Goal: Information Seeking & Learning: Find specific fact

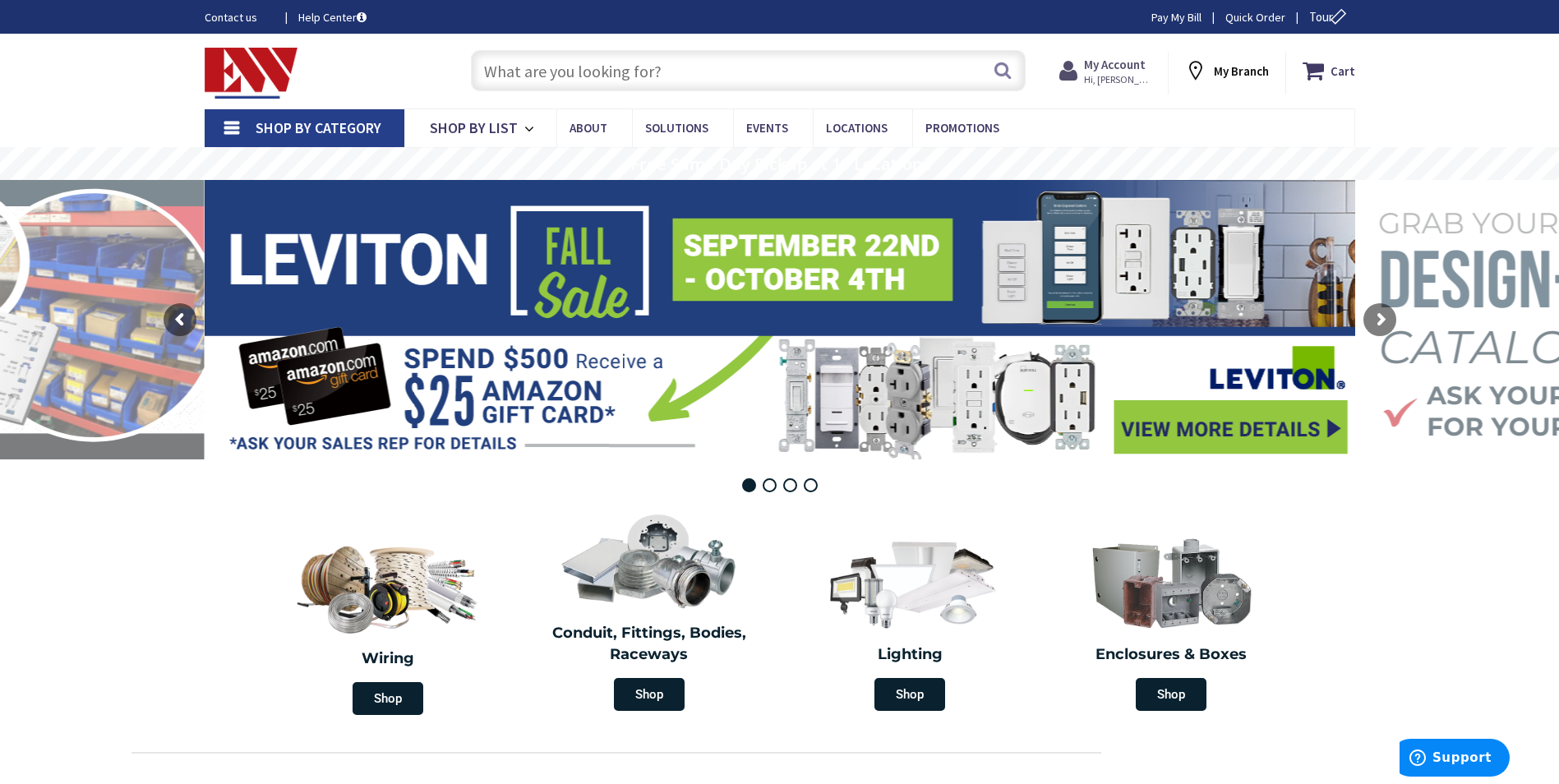
click at [1117, 76] on span "Hi, [PERSON_NAME]" at bounding box center [1119, 79] width 70 height 13
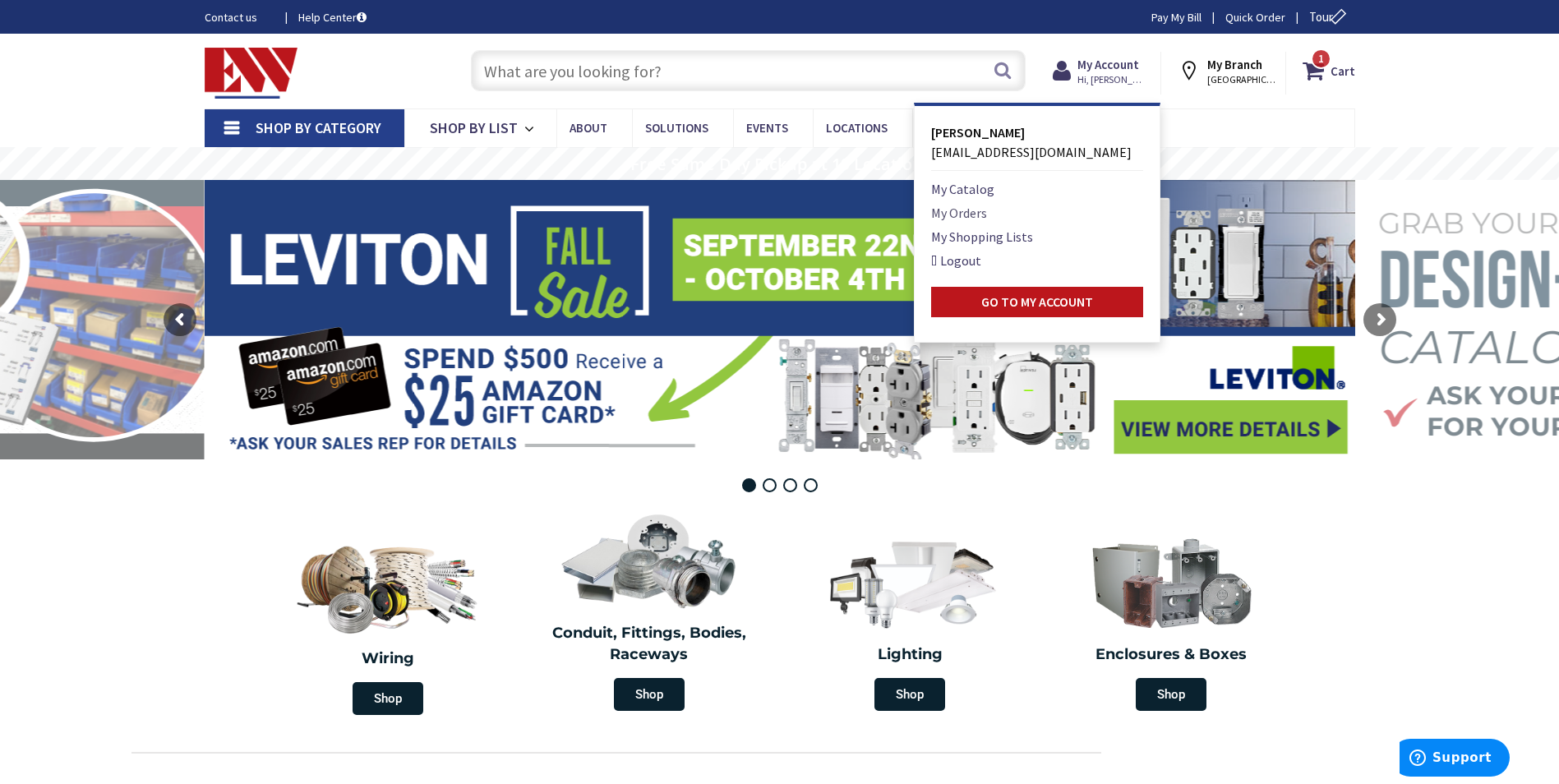
click at [986, 213] on link "My Orders" at bounding box center [960, 213] width 56 height 20
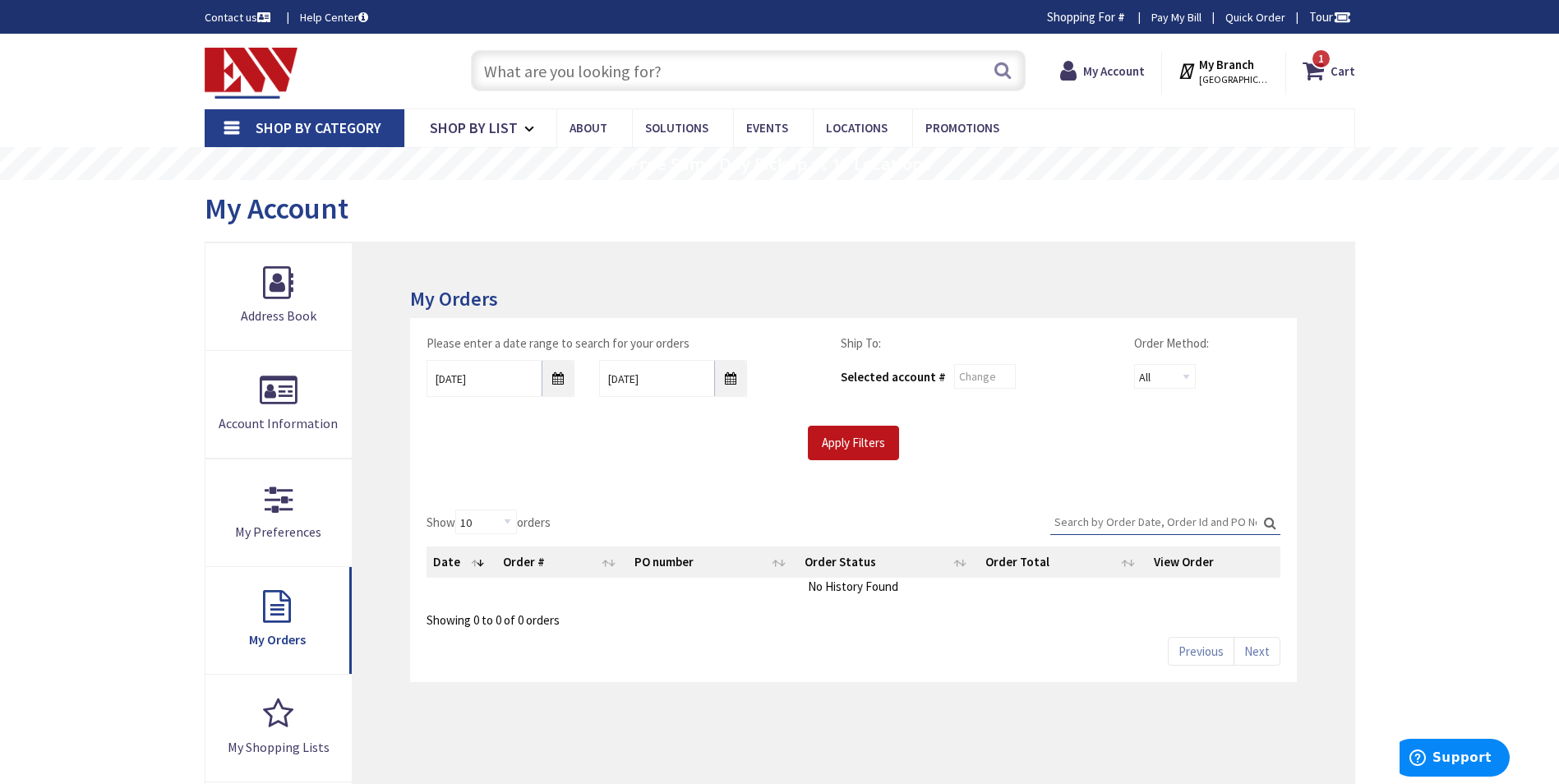
click at [1055, 510] on input "Search:" at bounding box center [1165, 521] width 230 height 25
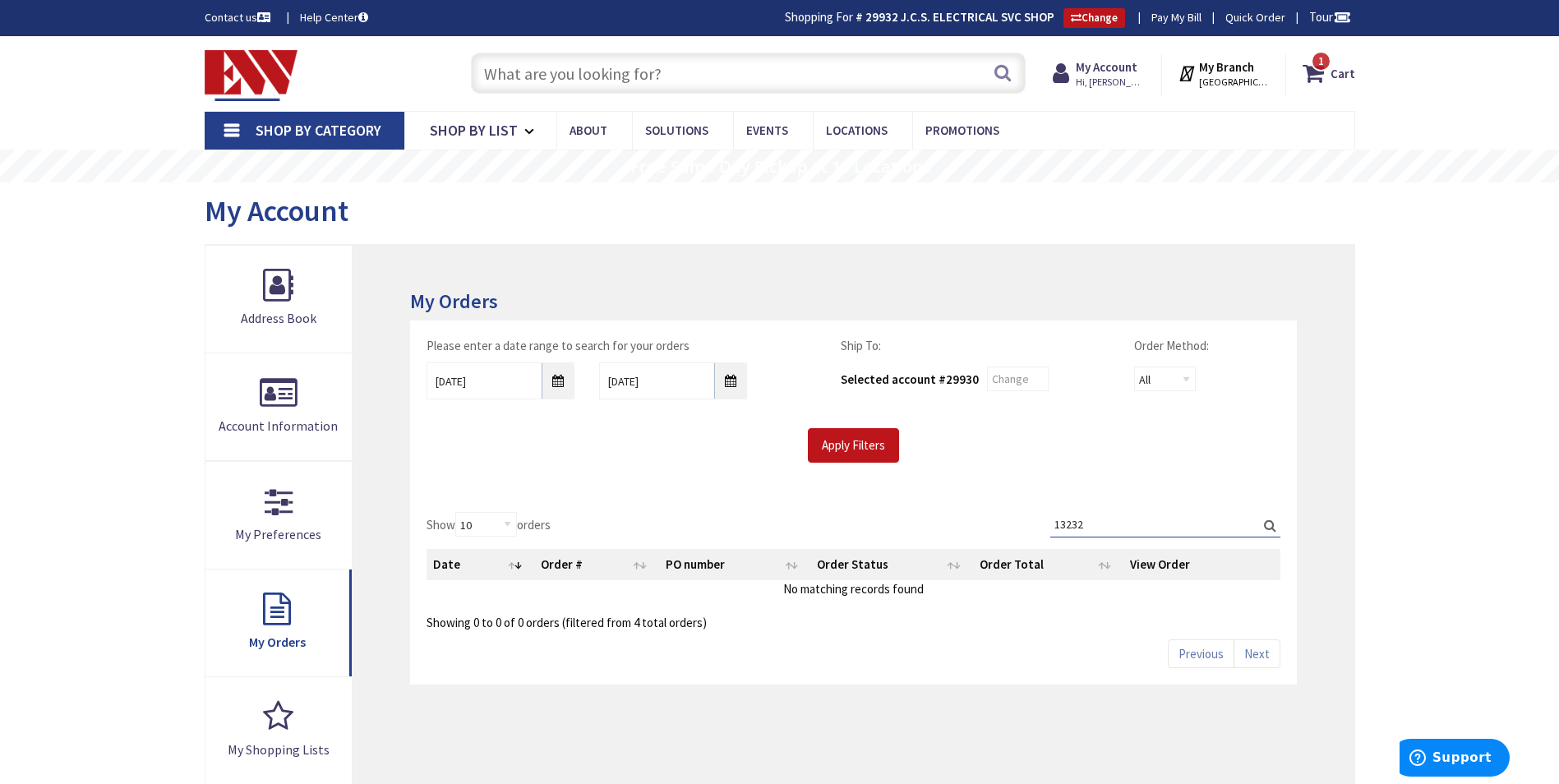
type input "13232"
click at [557, 377] on input "9/26/2025" at bounding box center [501, 380] width 148 height 37
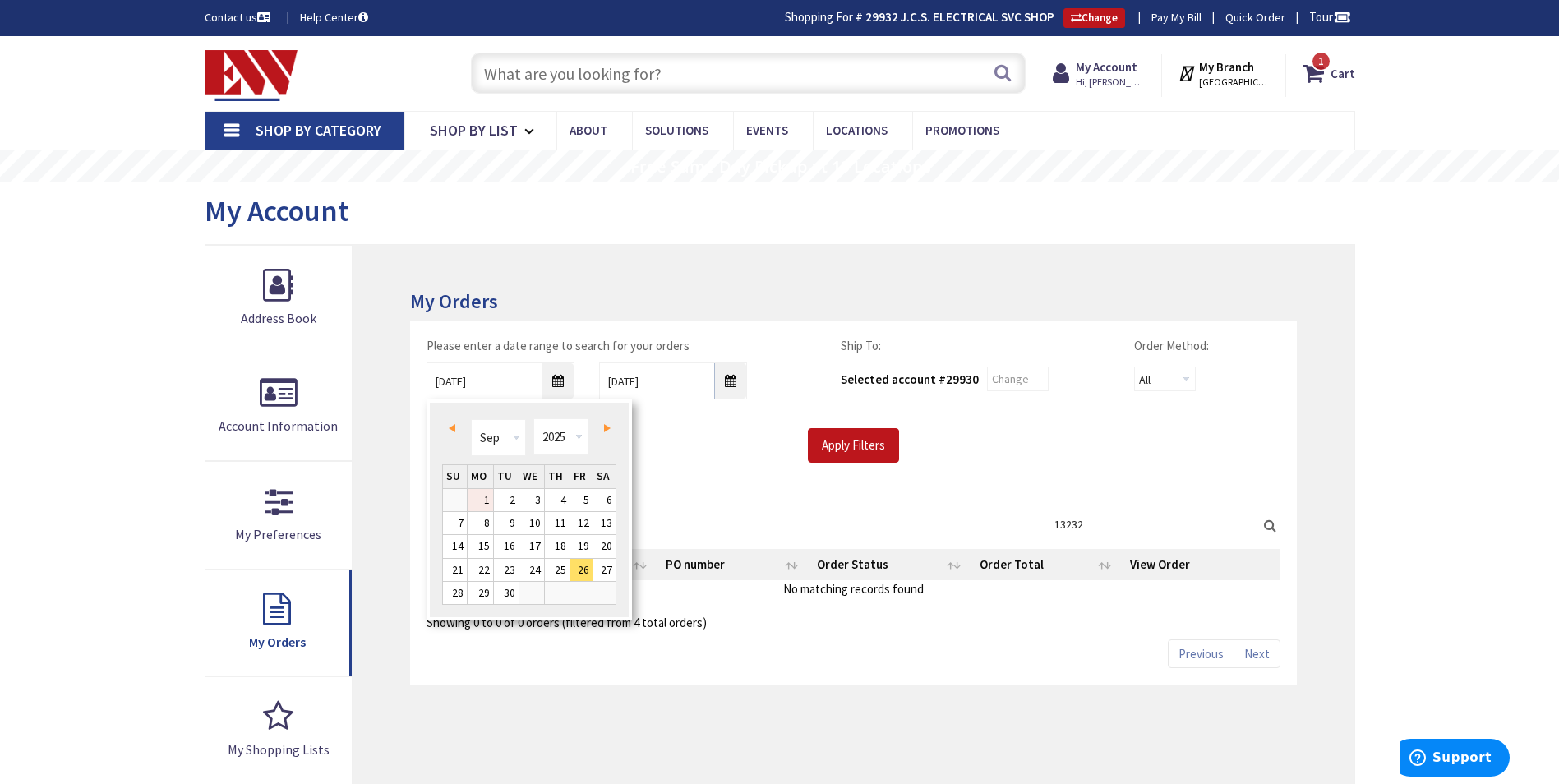
click at [484, 492] on link "1" at bounding box center [481, 499] width 26 height 22
type input "09/01/2025"
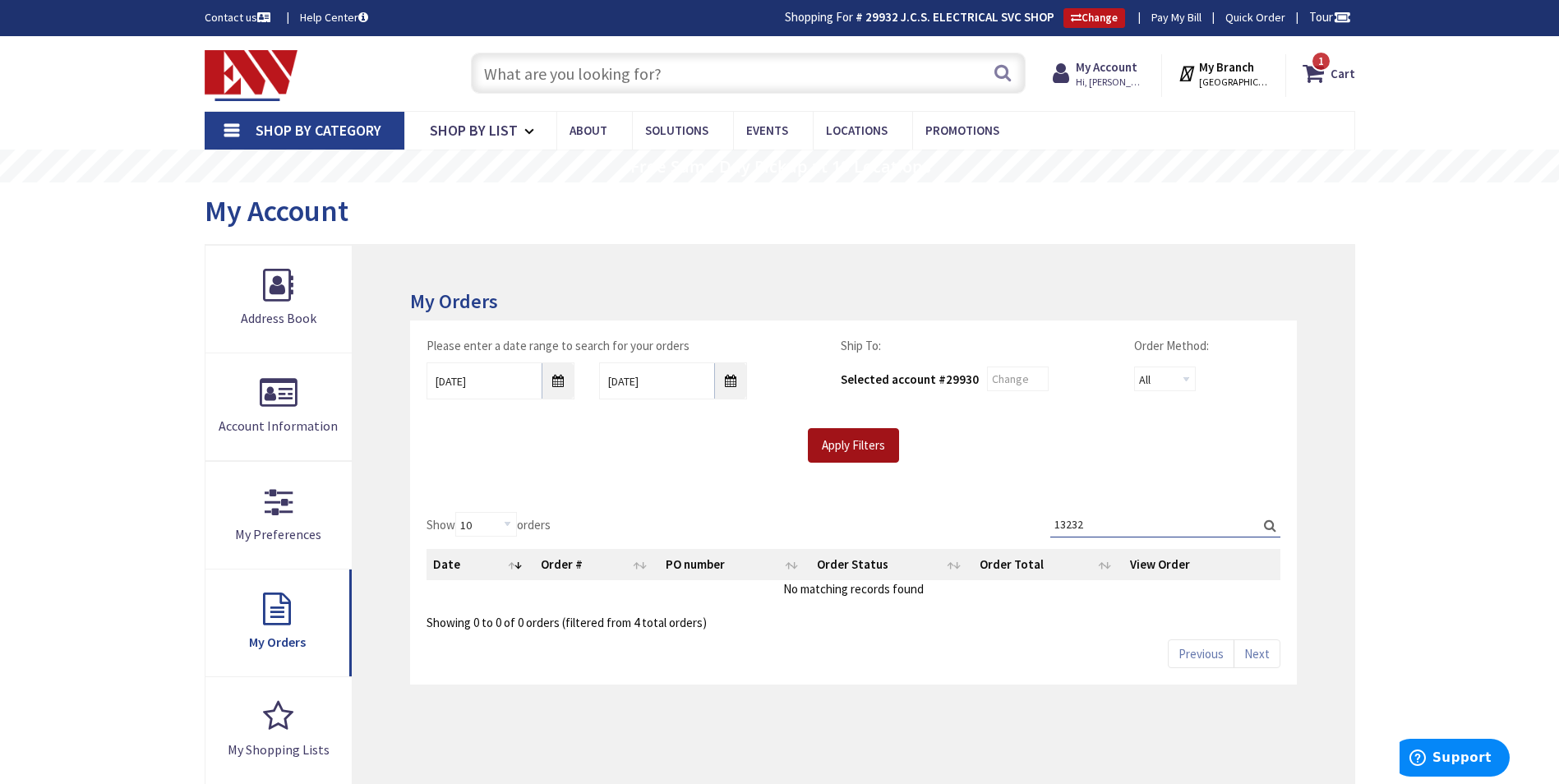
click at [839, 443] on input "Apply Filters" at bounding box center [854, 445] width 91 height 35
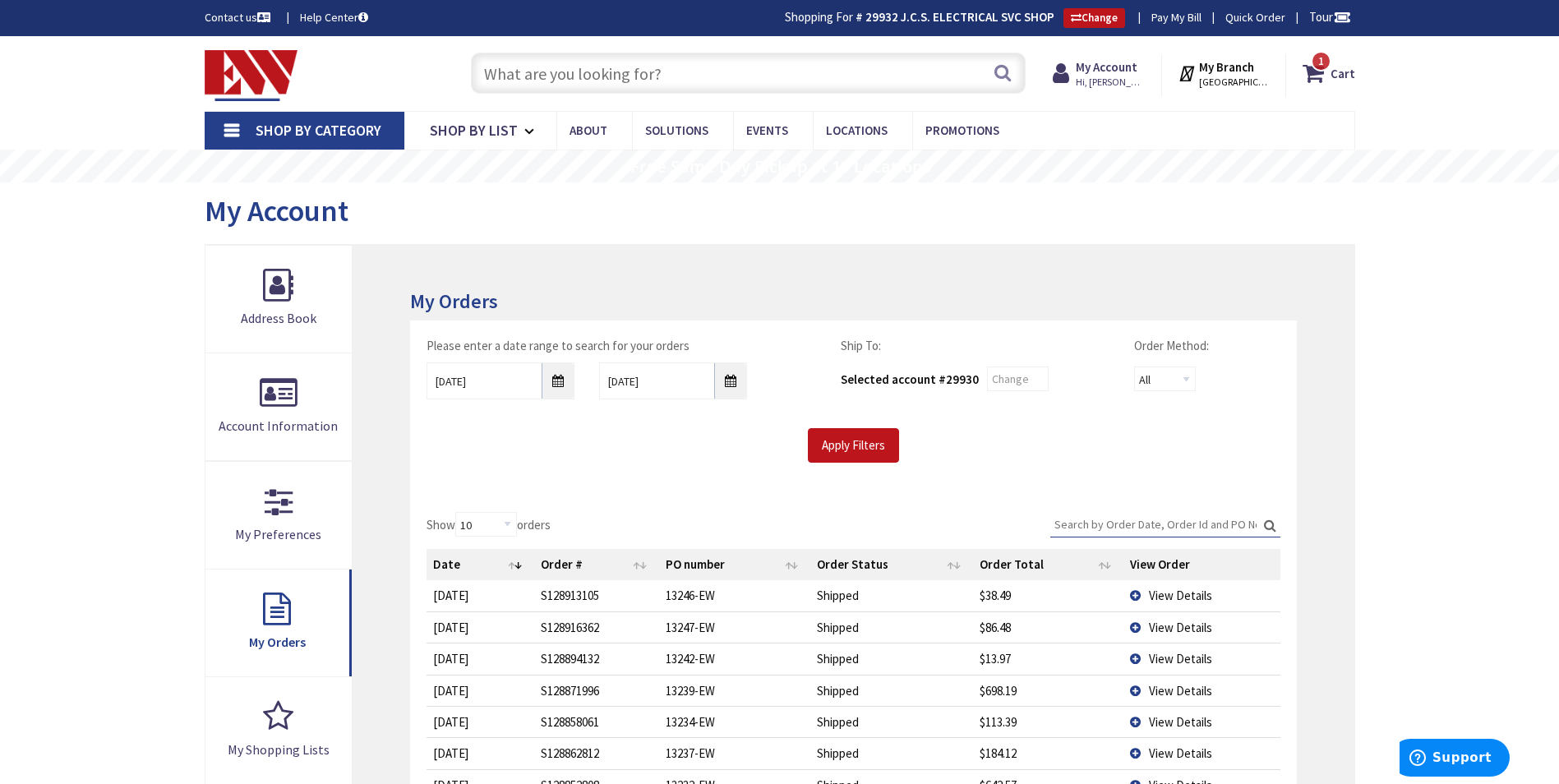
click at [1122, 521] on input "Search:" at bounding box center [1165, 524] width 230 height 25
type input "1"
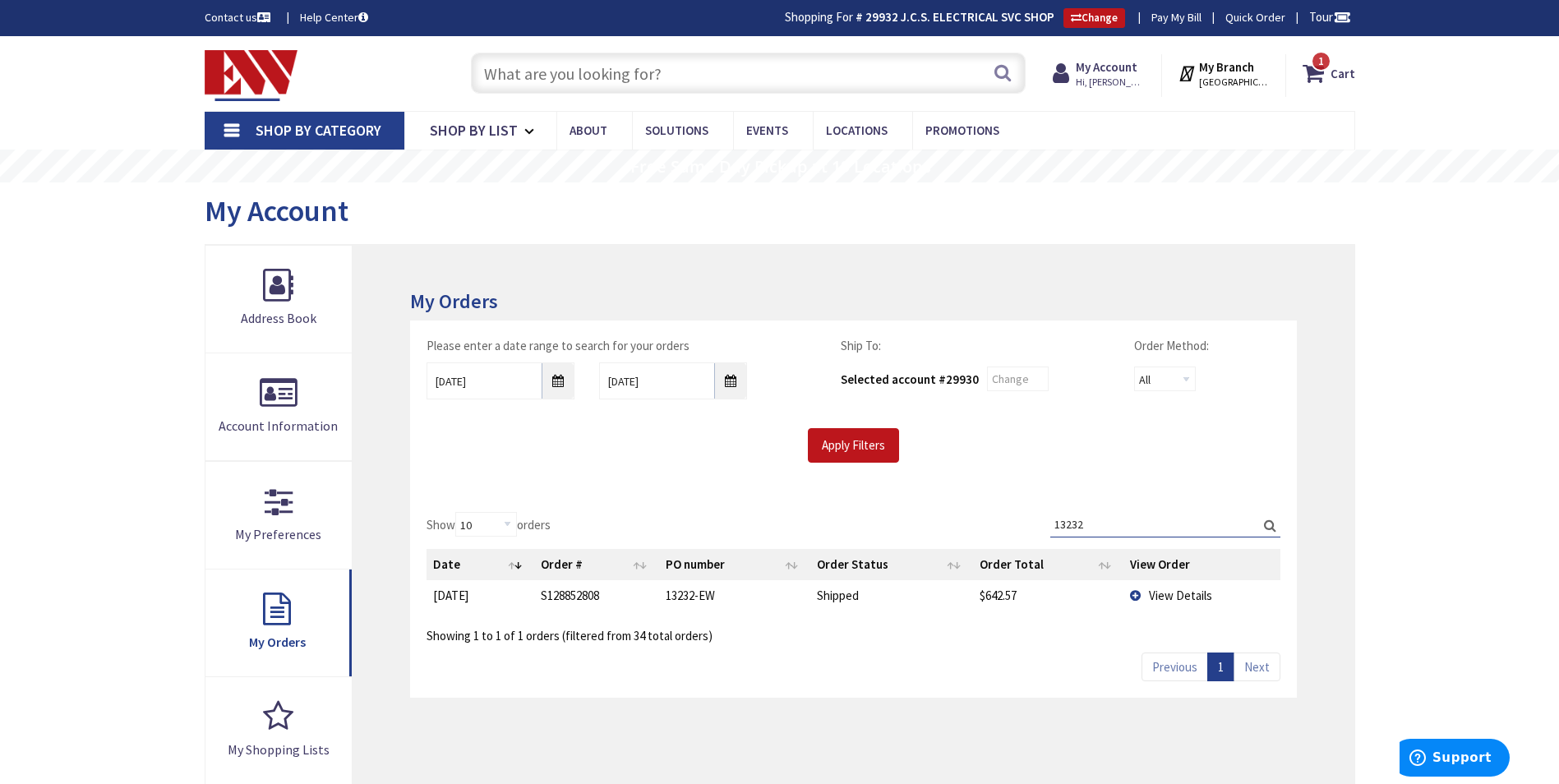
click at [1175, 596] on span "View Details" at bounding box center [1181, 595] width 63 height 16
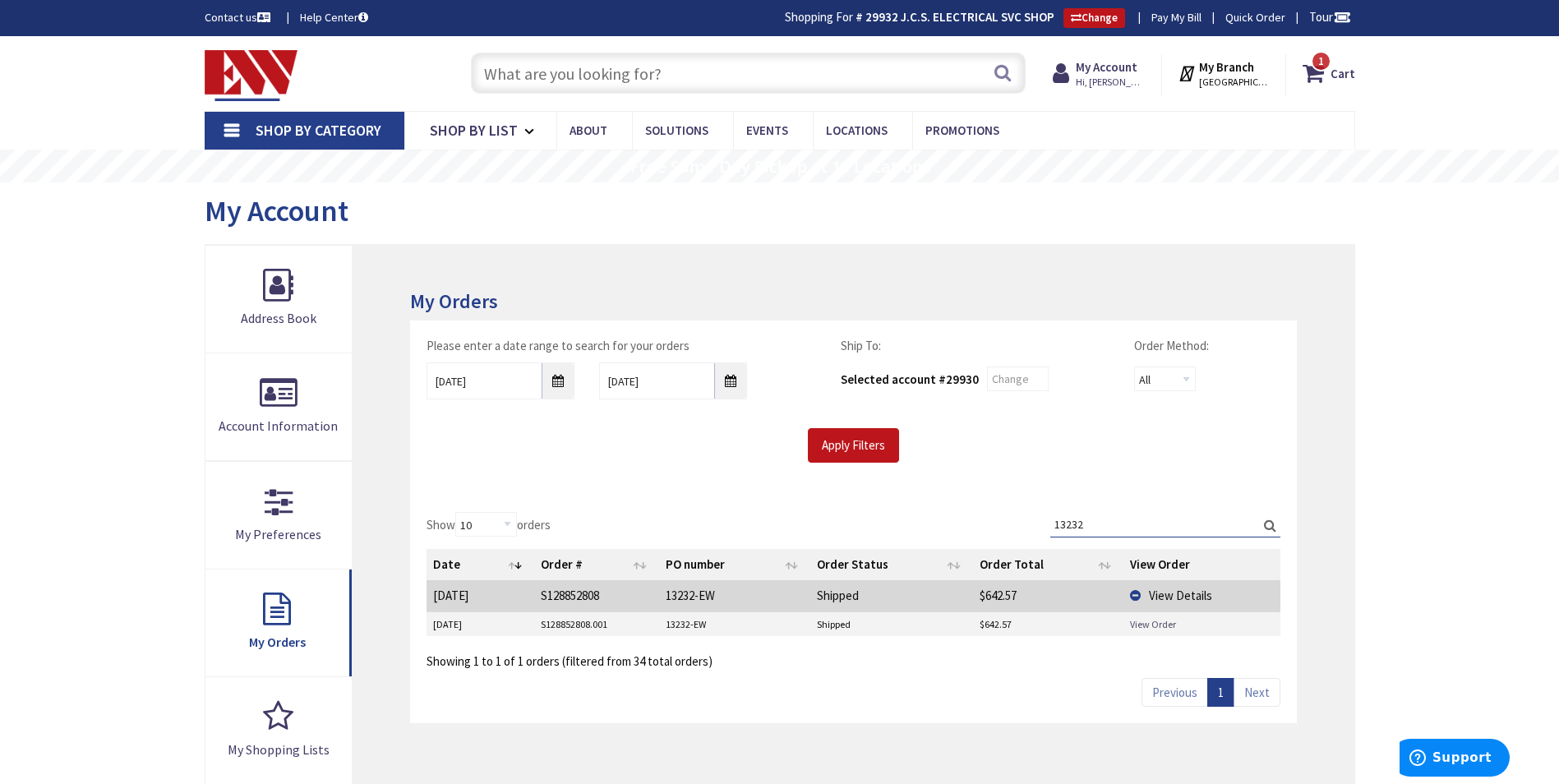
click at [1151, 623] on link "View Order" at bounding box center [1153, 624] width 46 height 14
drag, startPoint x: 1105, startPoint y: 515, endPoint x: 1049, endPoint y: 522, distance: 56.4
click at [1016, 522] on div "Show 10 25 50 100 orders Search: 13232 Date Order # PO number Order Status Orde…" at bounding box center [853, 591] width 854 height 158
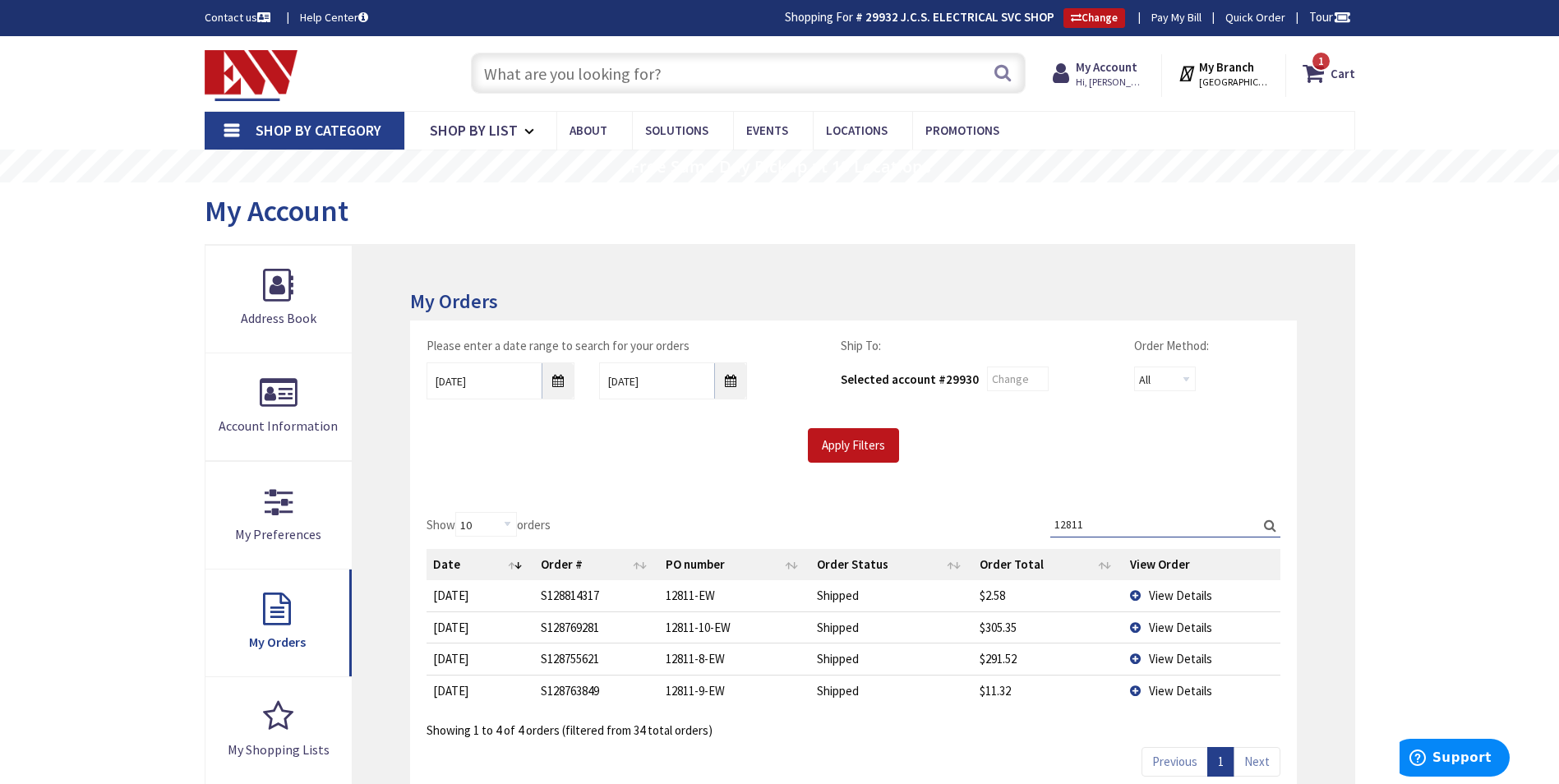
type input "12811"
click at [1178, 590] on span "View Details" at bounding box center [1181, 595] width 63 height 16
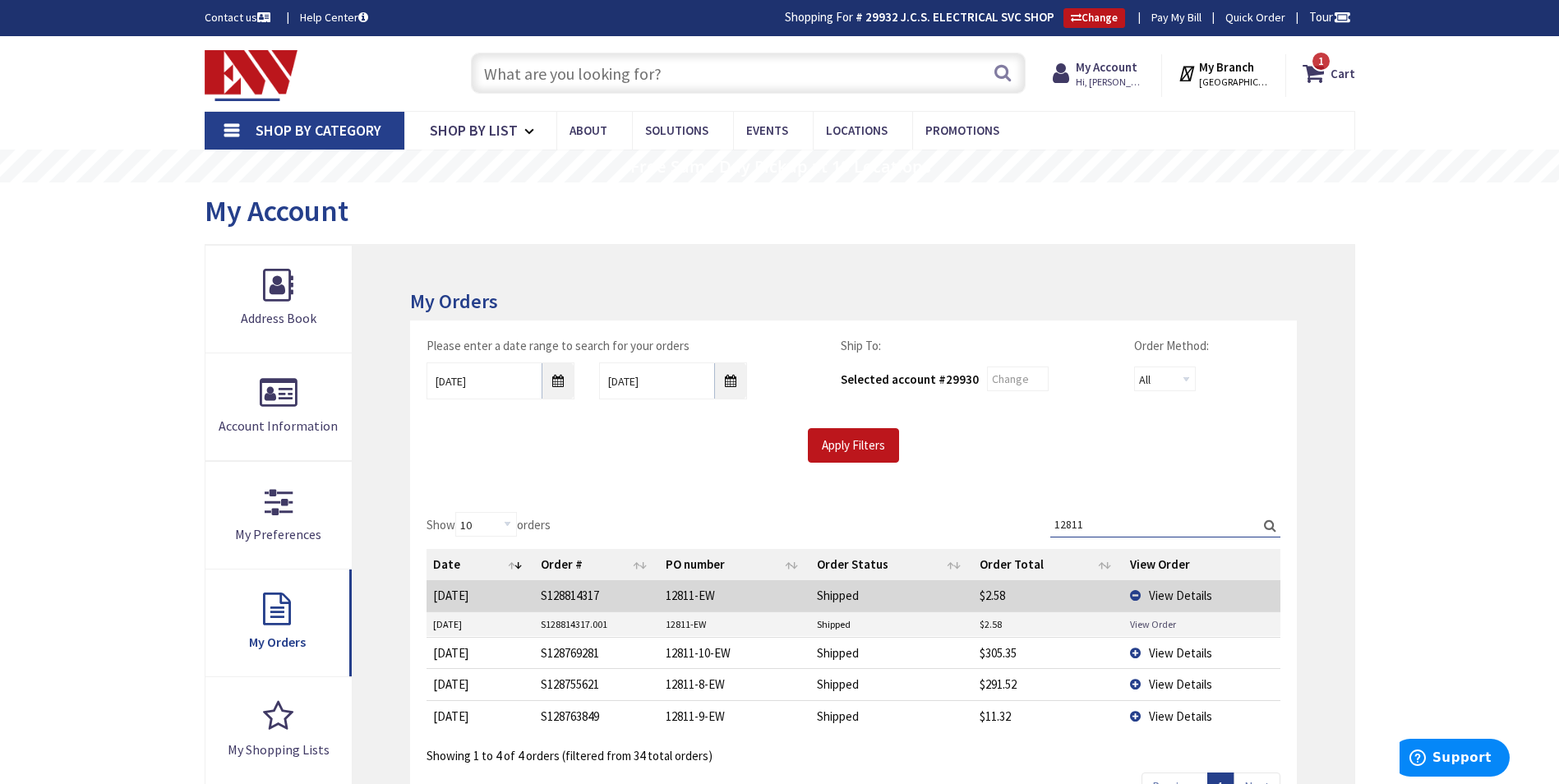
click at [1146, 624] on link "View Order" at bounding box center [1153, 624] width 46 height 14
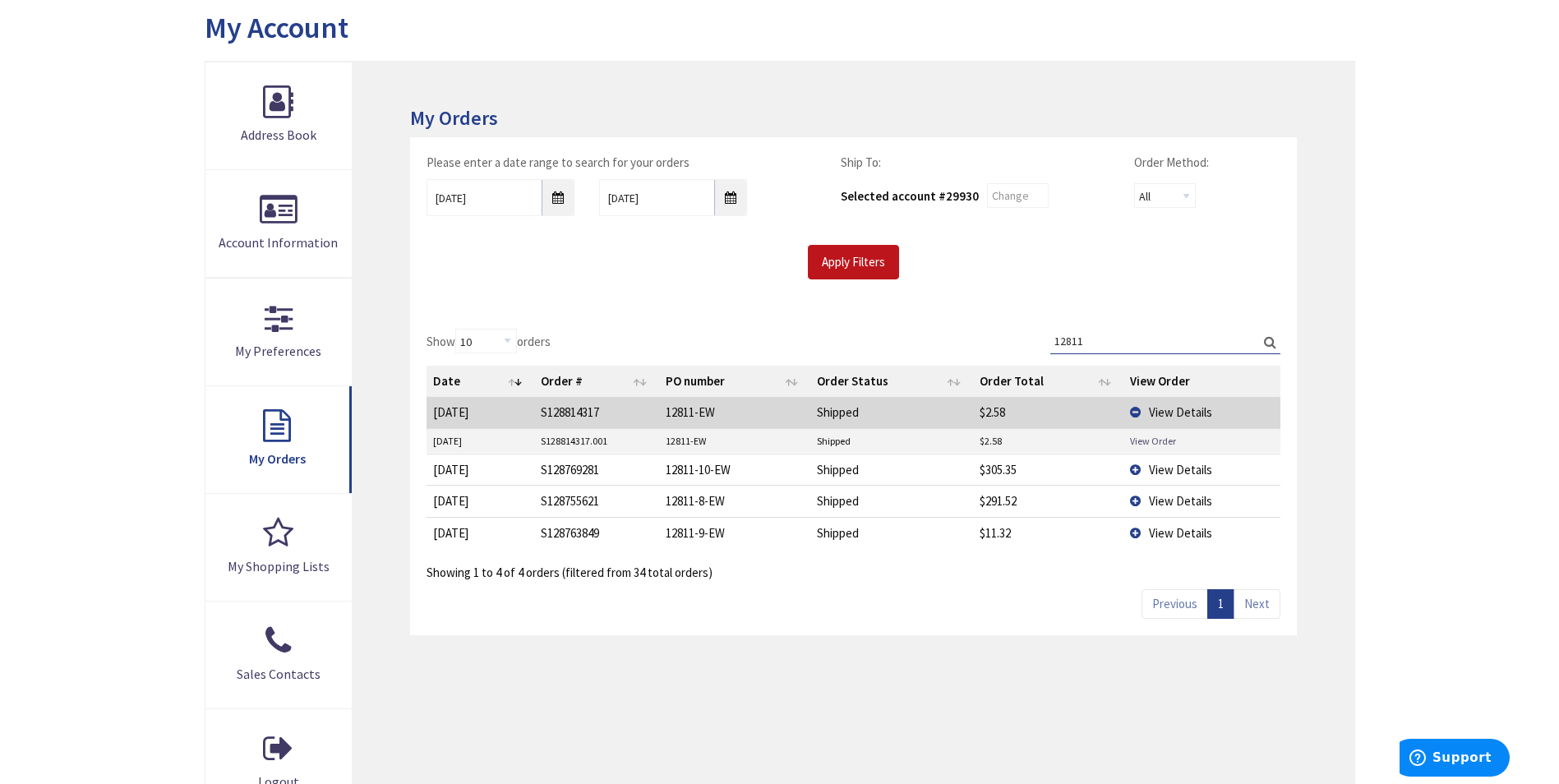
scroll to position [246, 0]
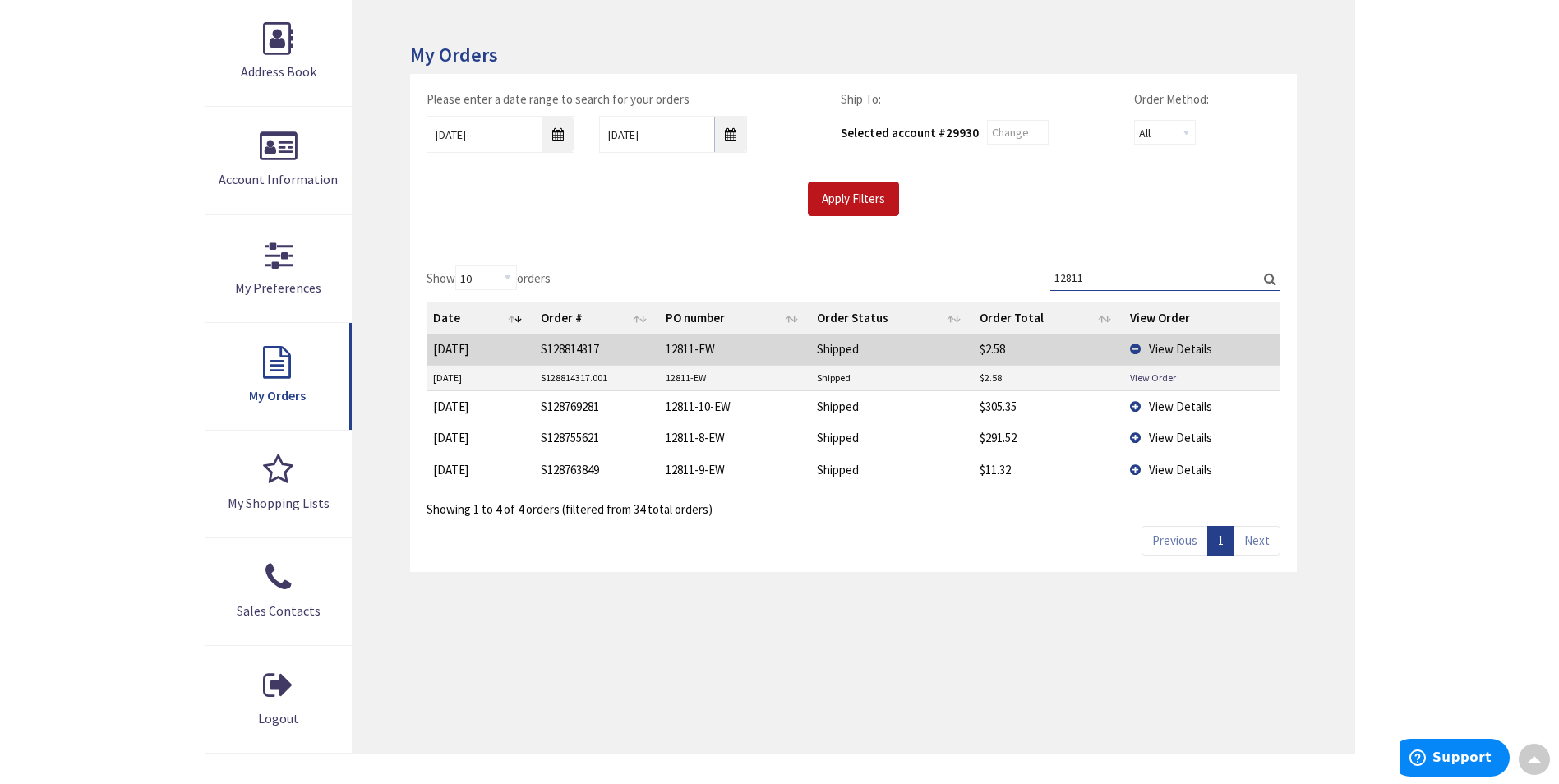
click at [1167, 346] on span "View Details" at bounding box center [1181, 349] width 63 height 16
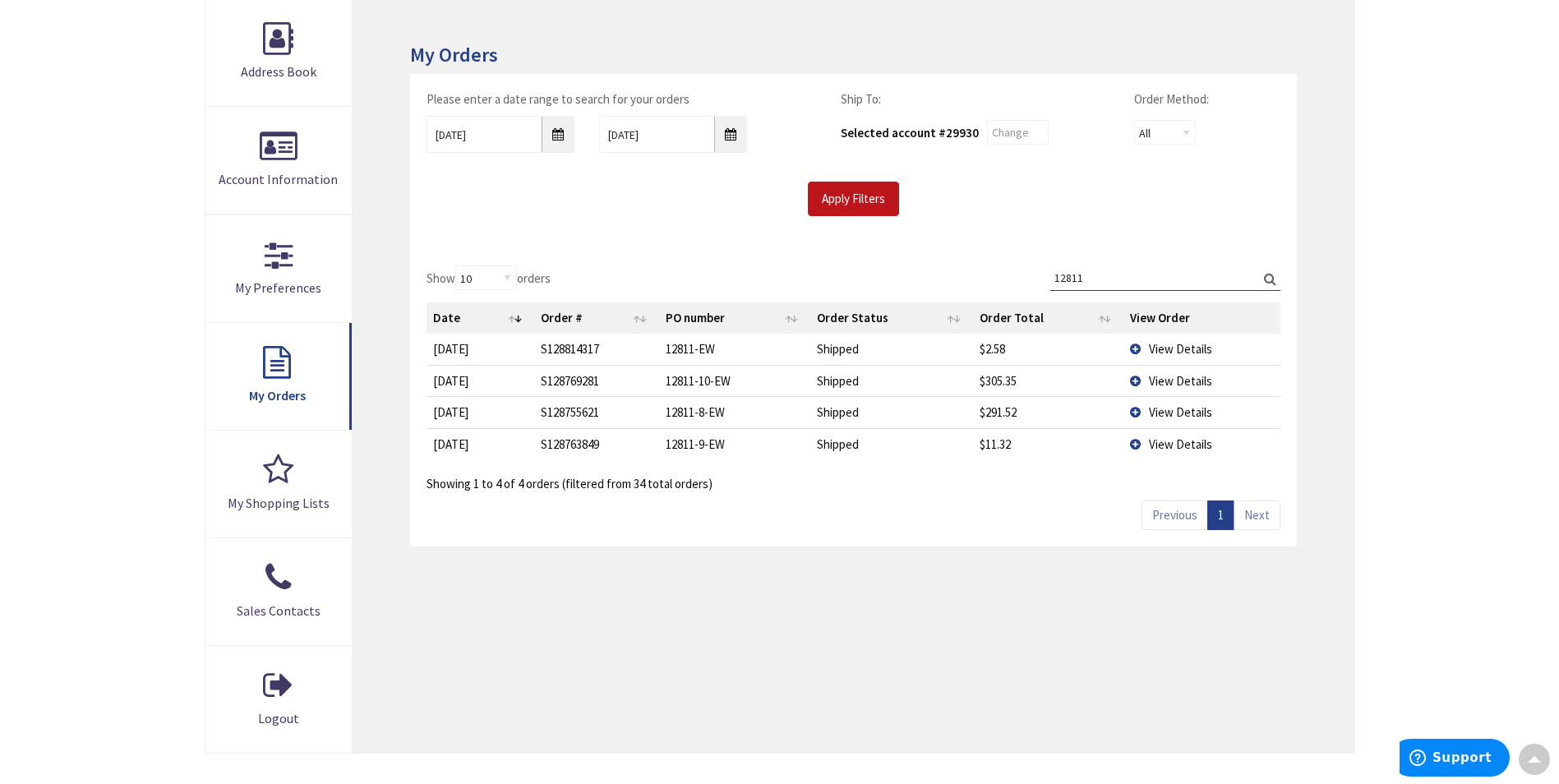
click at [1171, 373] on span "View Details" at bounding box center [1181, 381] width 63 height 16
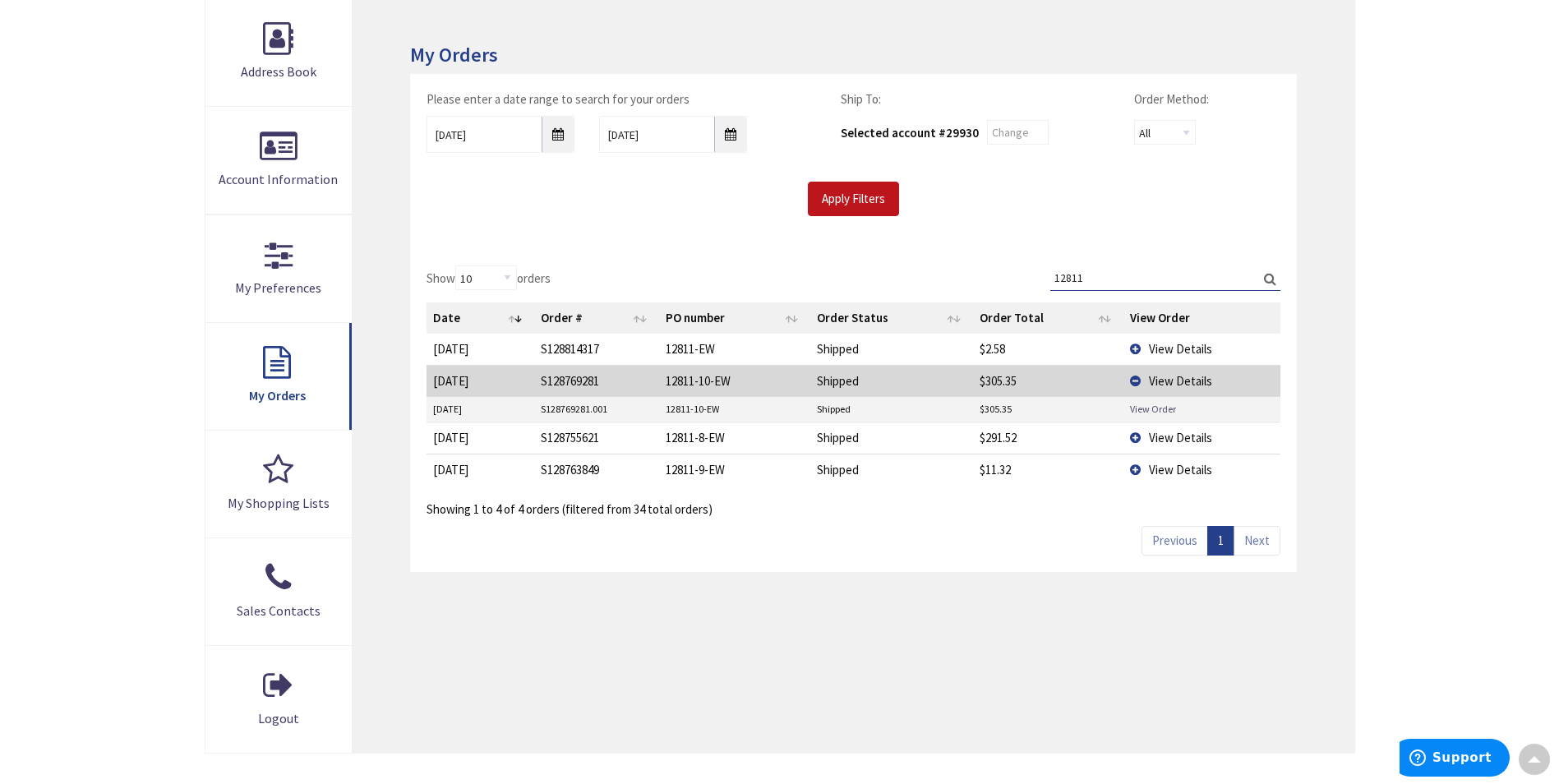
click at [1143, 403] on link "View Order" at bounding box center [1153, 408] width 46 height 14
click at [1172, 439] on span "View Details" at bounding box center [1181, 438] width 63 height 16
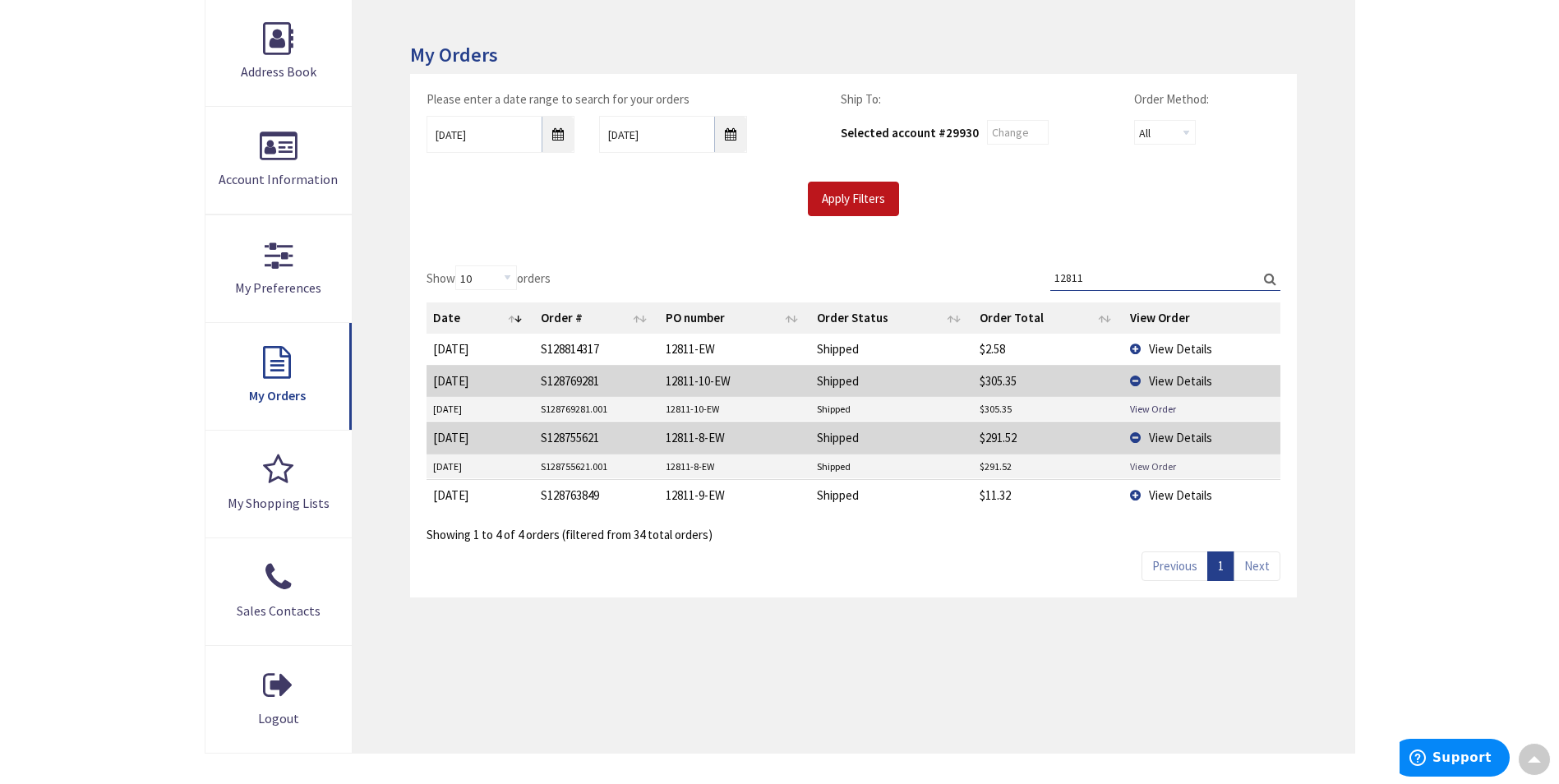
click at [1161, 460] on link "View Order" at bounding box center [1153, 467] width 46 height 14
click at [1156, 490] on span "View Details" at bounding box center [1181, 495] width 63 height 16
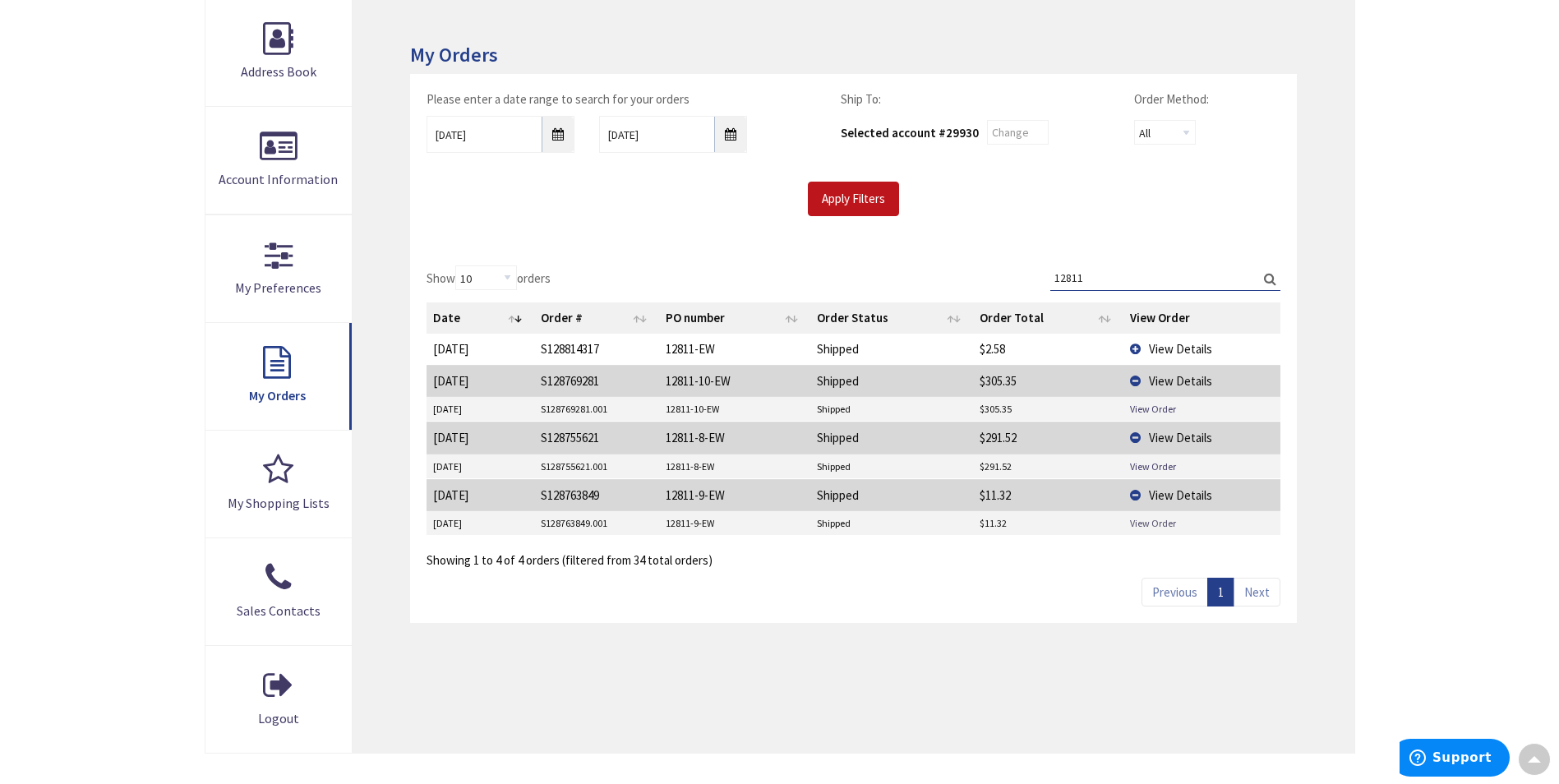
click at [1148, 526] on link "View Order" at bounding box center [1153, 523] width 46 height 14
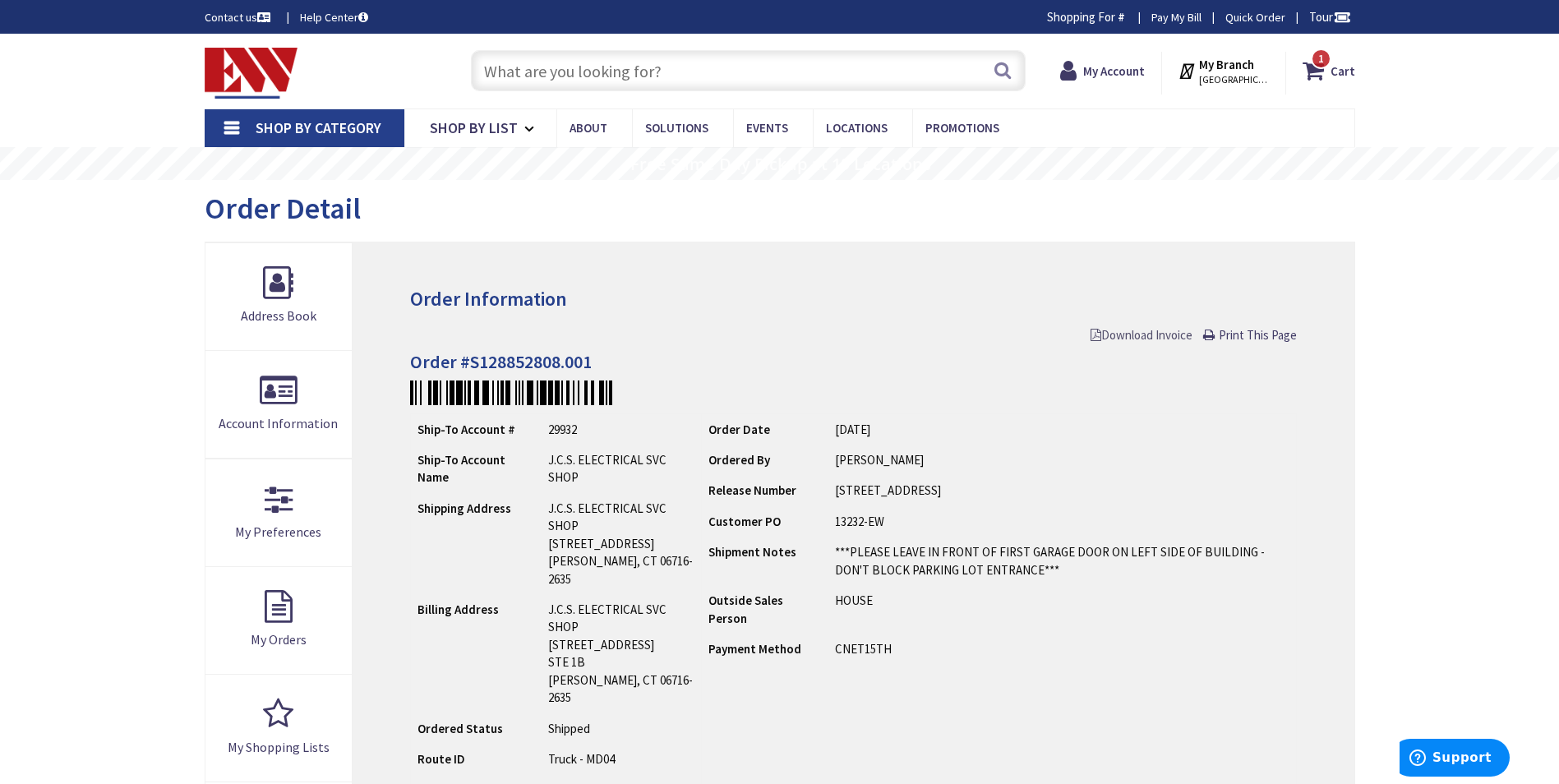
click at [1163, 333] on span "Download Invoice" at bounding box center [1142, 335] width 102 height 16
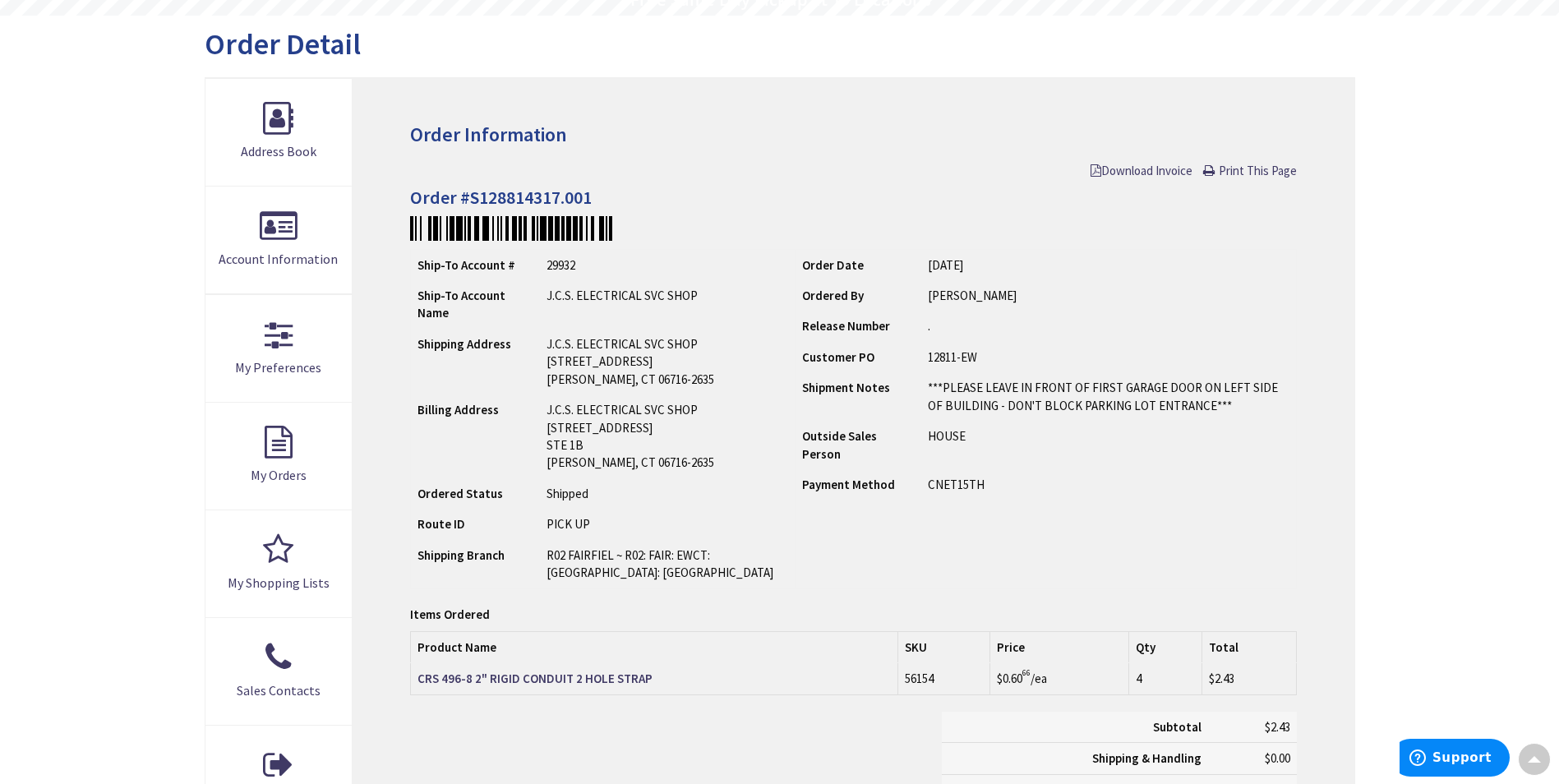
scroll to position [167, 0]
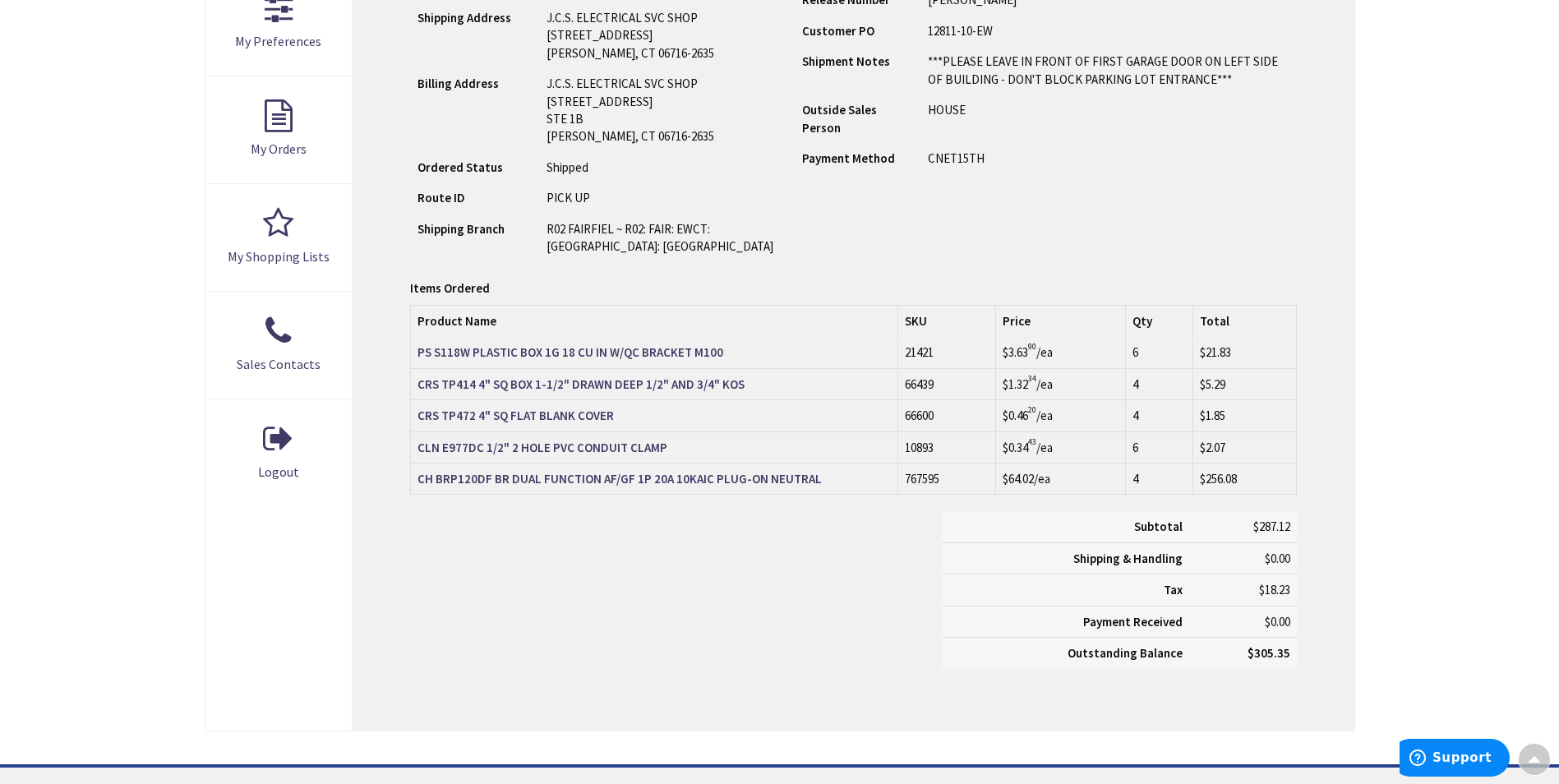
scroll to position [495, 0]
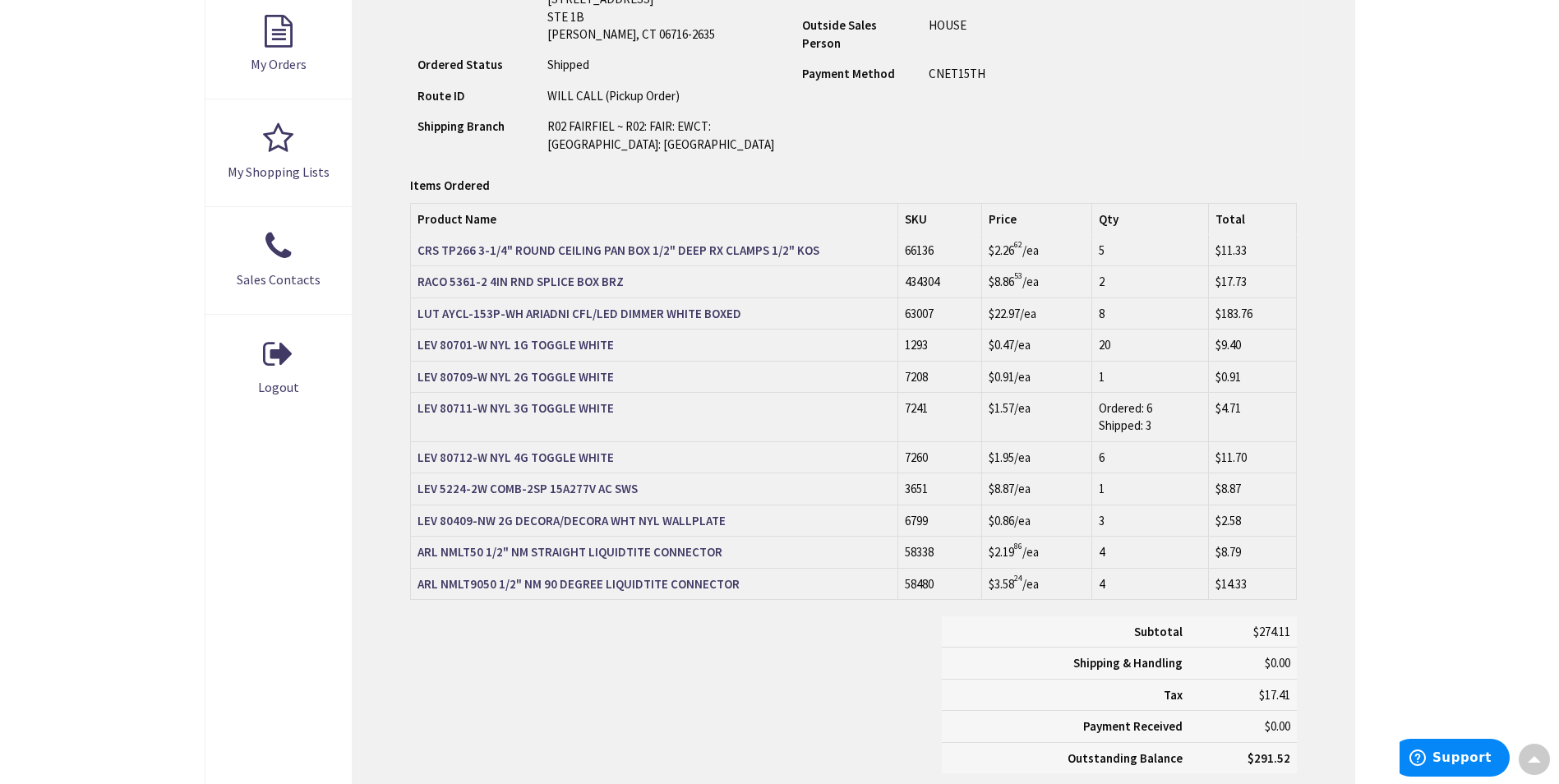
scroll to position [577, 0]
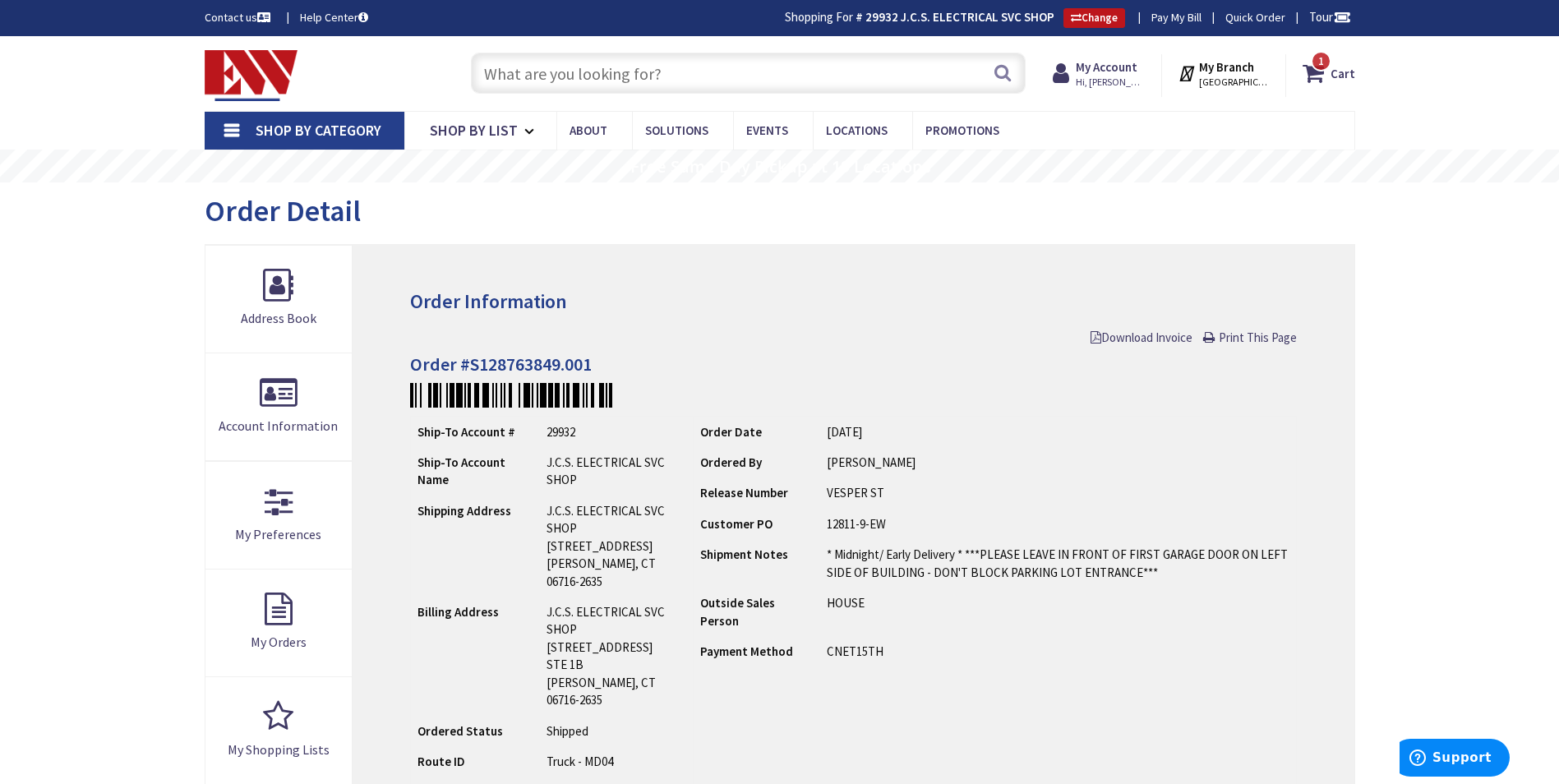
click at [542, 83] on input "text" at bounding box center [748, 73] width 555 height 42
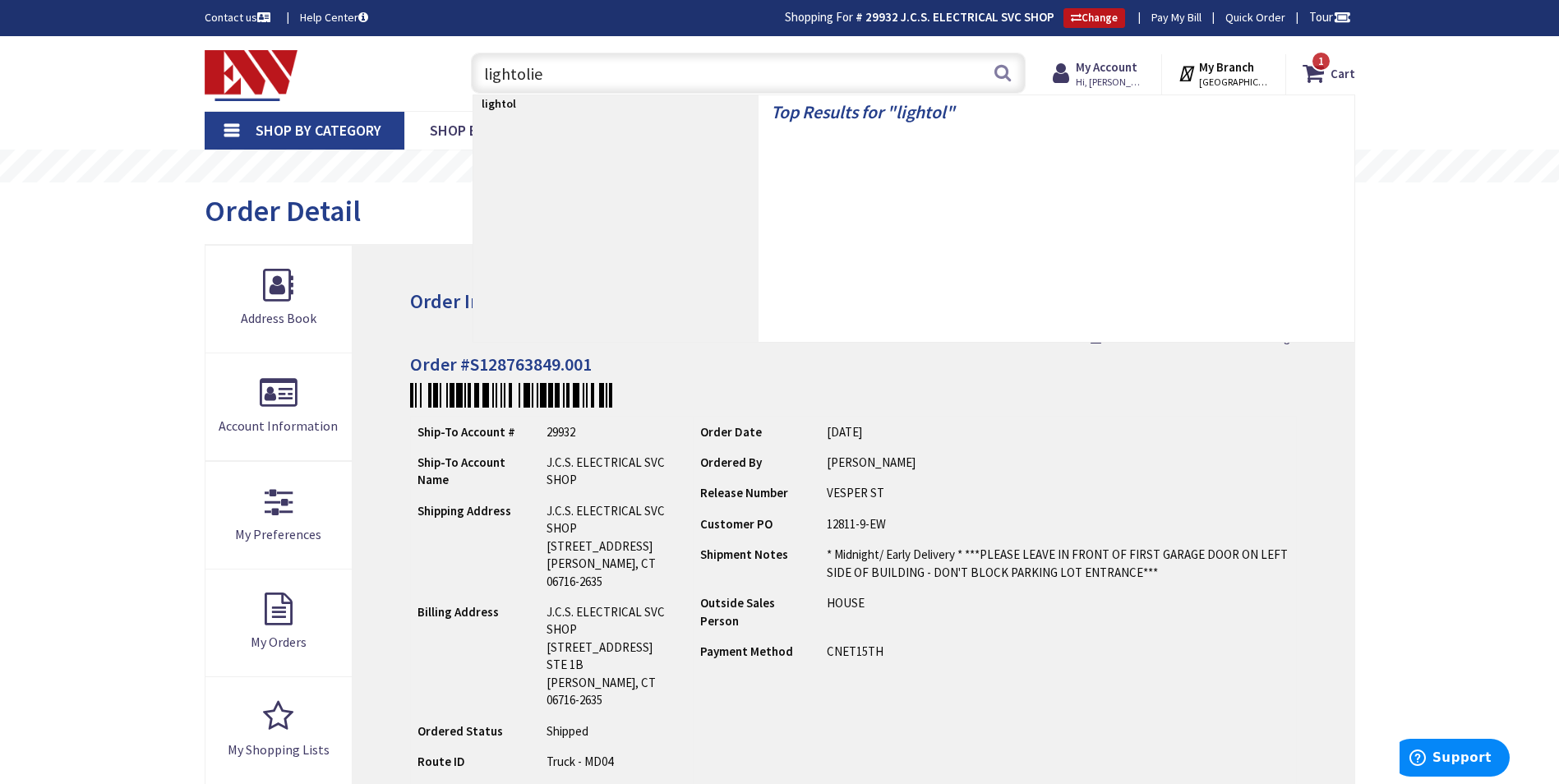
type input "lightolier"
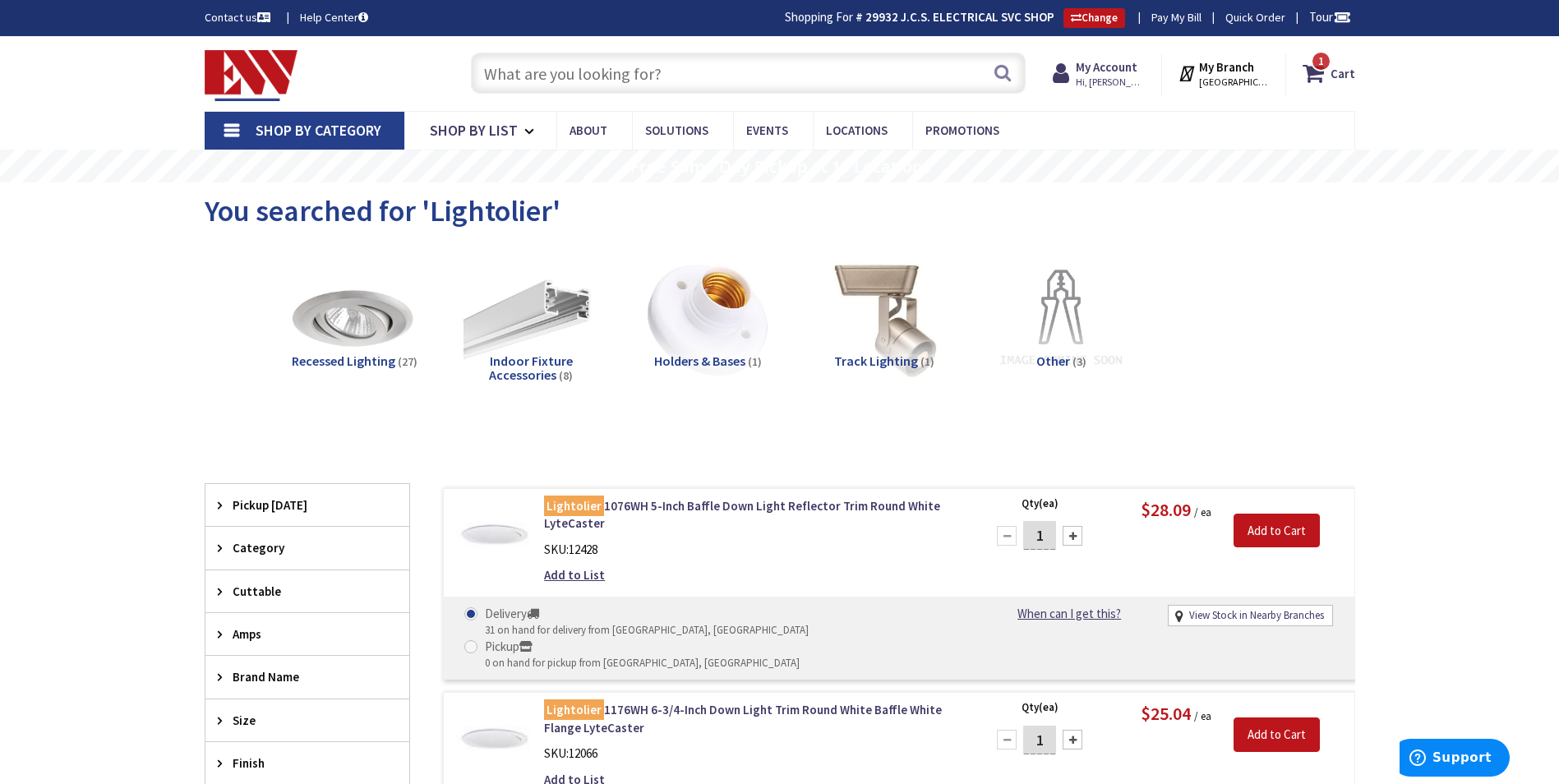
click at [562, 76] on input "text" at bounding box center [748, 73] width 555 height 42
type input "e"
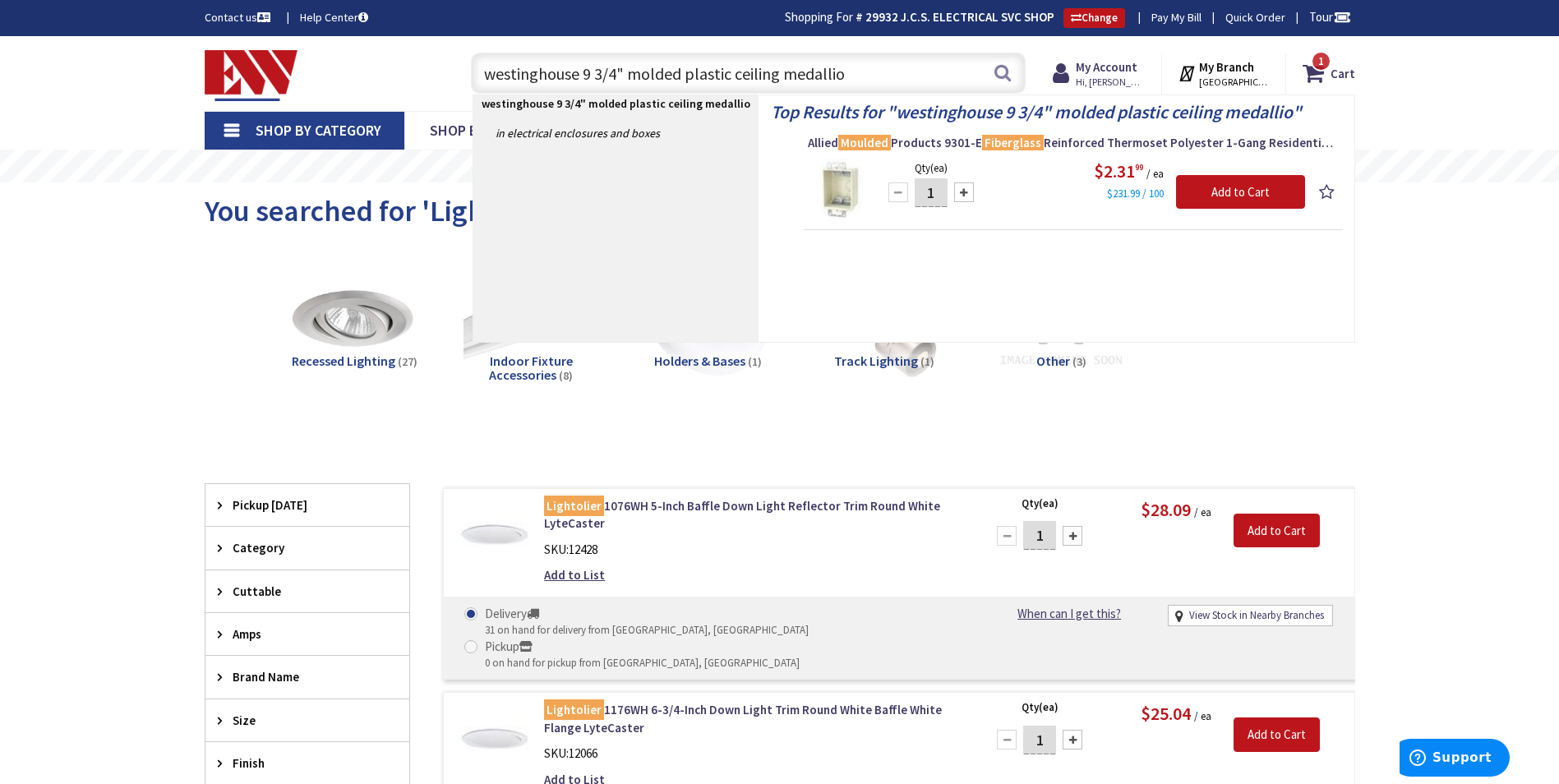
type input "westinghouse 9 3/4" molded plastic ceiling medallion"
